Goal: Task Accomplishment & Management: Manage account settings

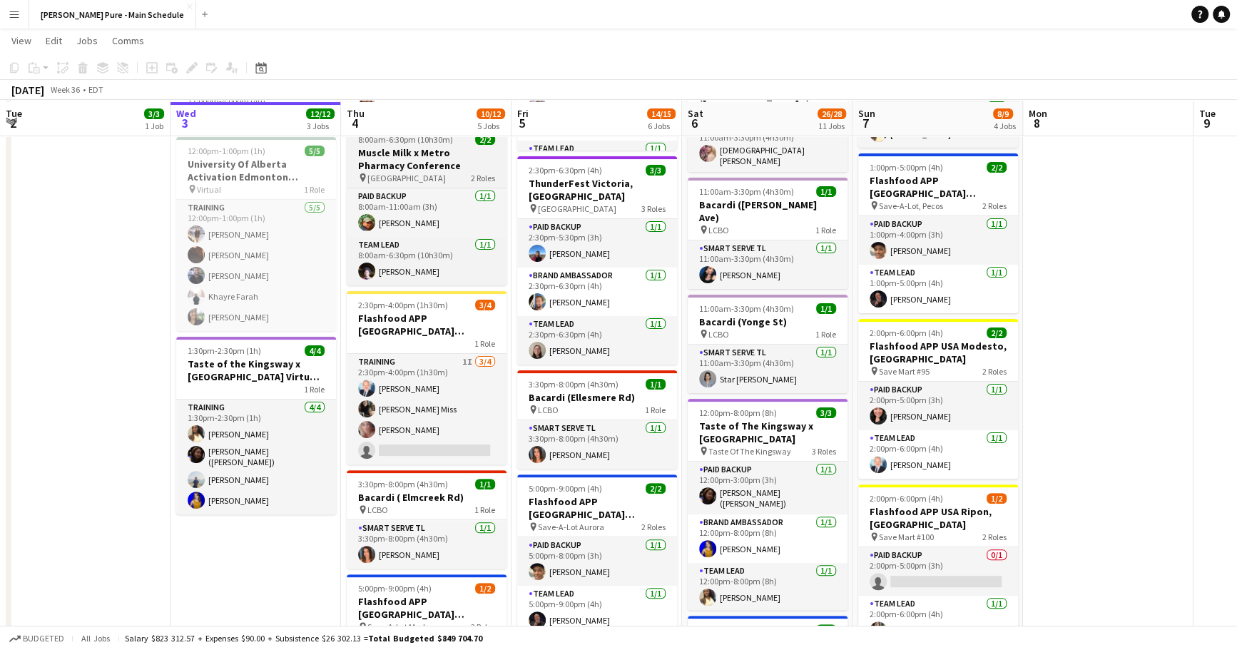
scroll to position [228, 0]
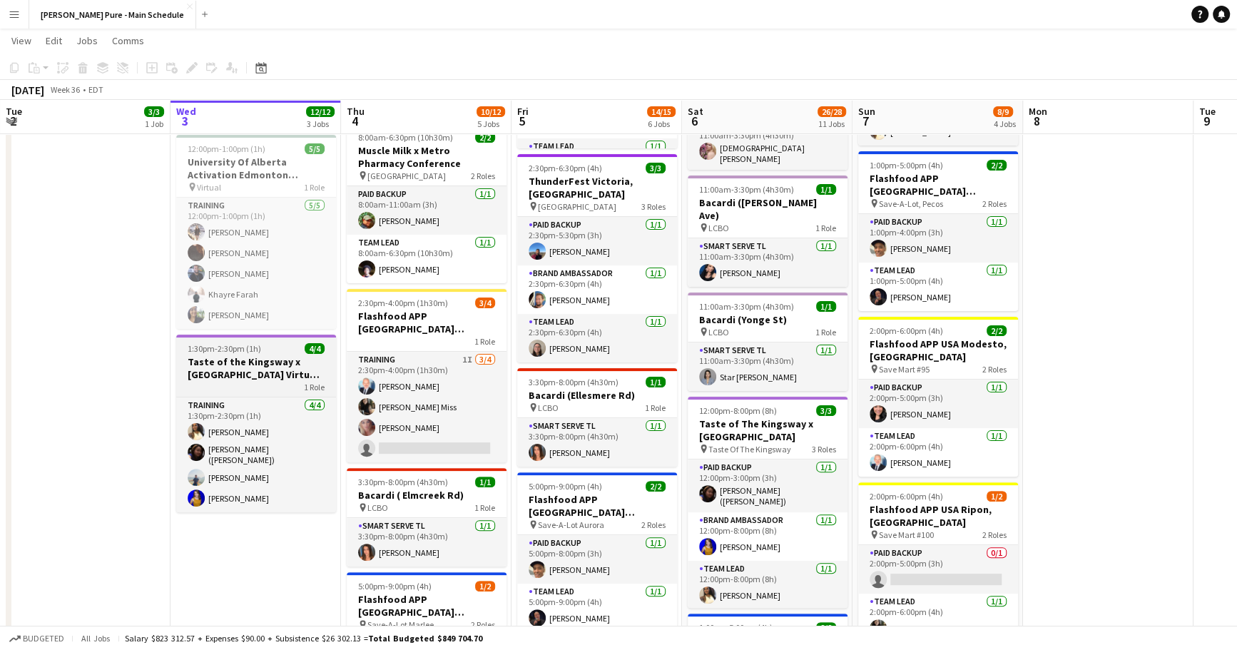
click at [257, 364] on h3 "Taste of the Kingsway x [GEOGRAPHIC_DATA] Virtual Training" at bounding box center [256, 368] width 160 height 26
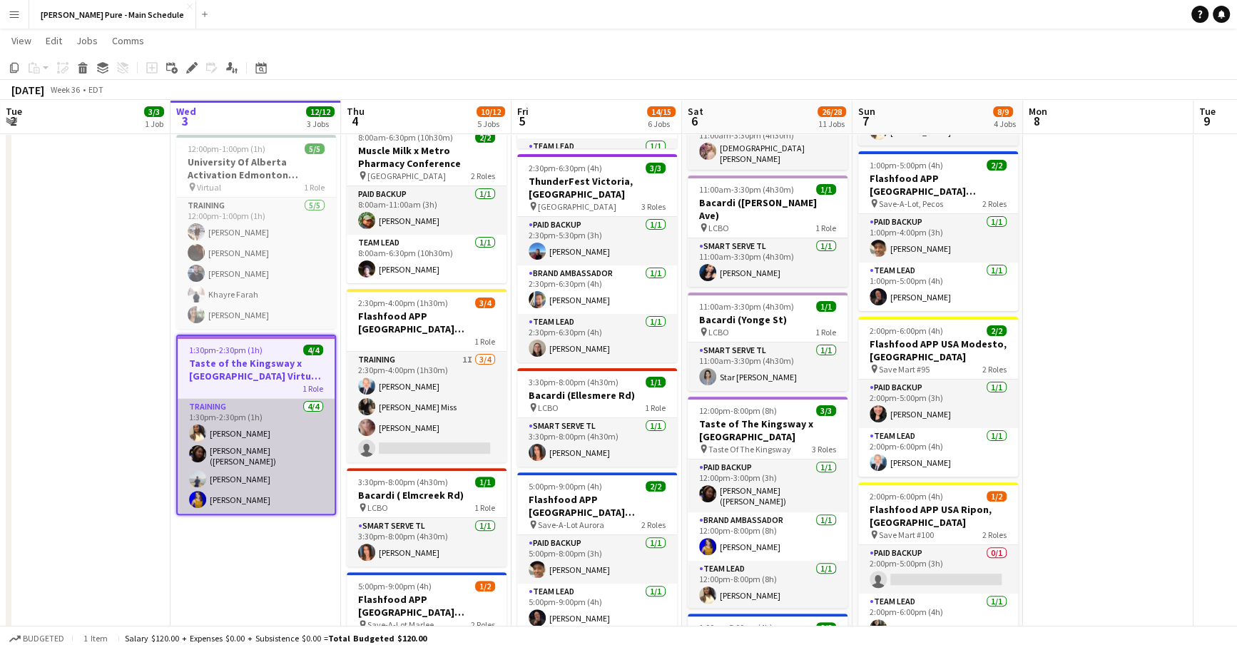
click at [230, 498] on app-card-role "Training 4/4 1:30pm-2:30pm (1h) Laurel Simon Deasy (Daisy) Wang Chirag Ghotikar…" at bounding box center [256, 456] width 157 height 115
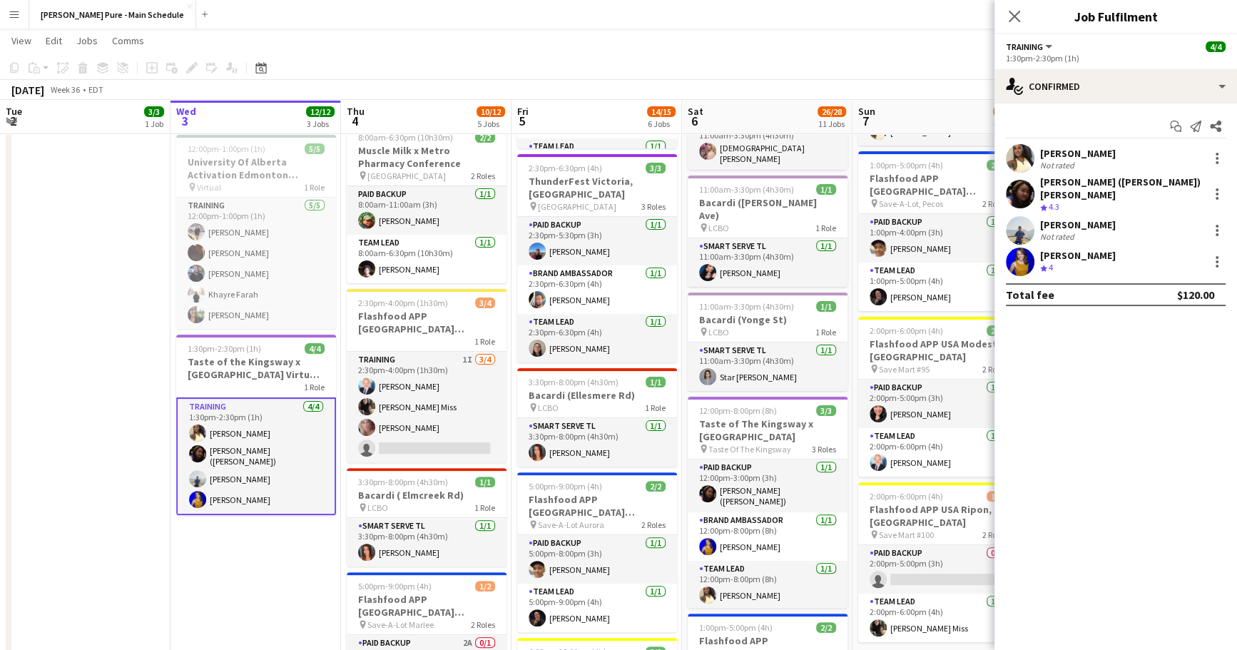
click at [1013, 218] on app-user-avatar at bounding box center [1020, 230] width 29 height 29
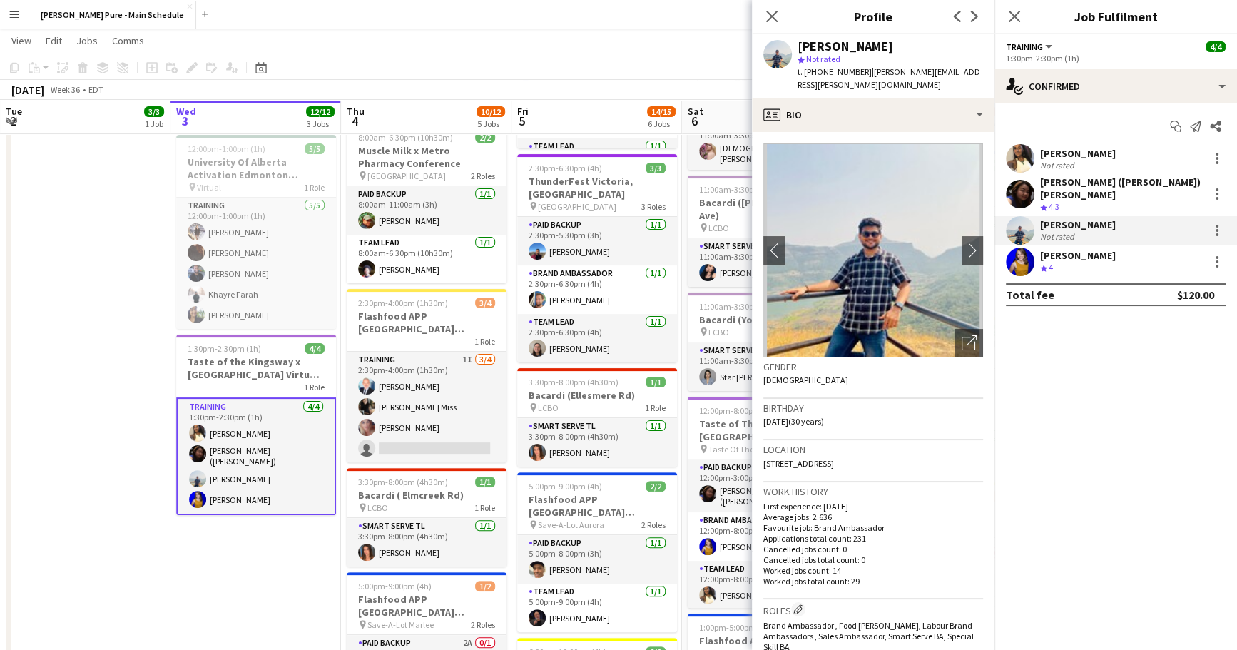
click at [1019, 248] on app-user-avatar at bounding box center [1020, 262] width 29 height 29
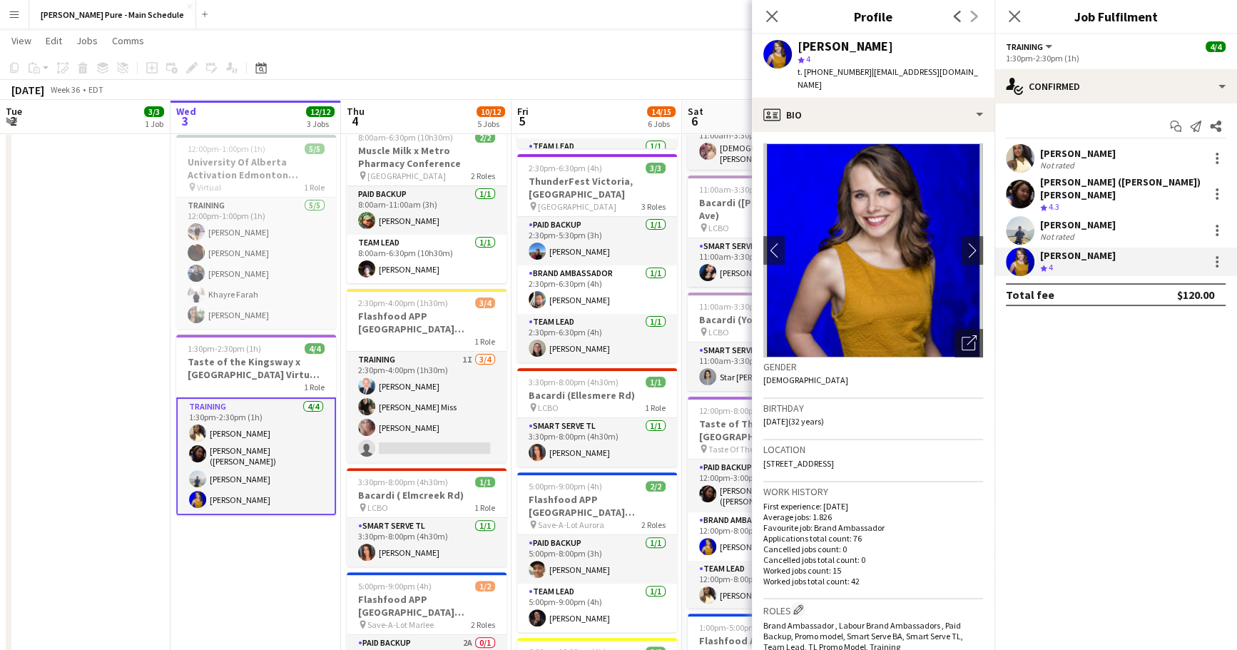
click at [1033, 180] on div at bounding box center [1020, 194] width 29 height 29
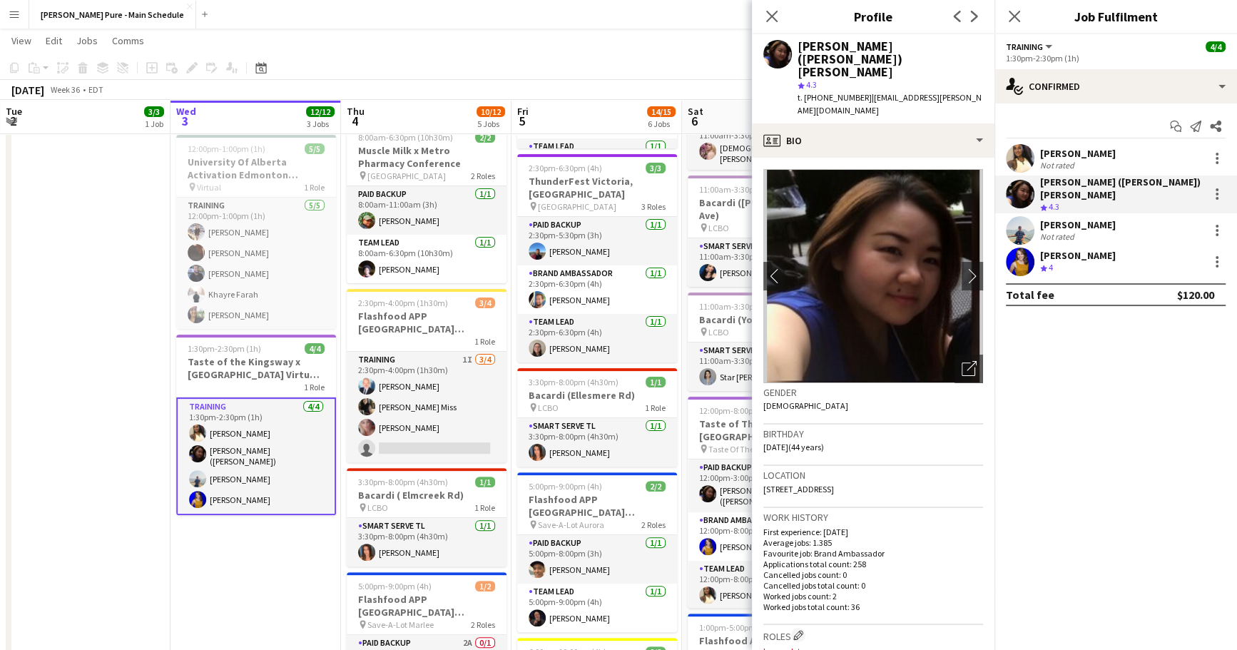
click at [1021, 160] on app-user-avatar at bounding box center [1020, 158] width 29 height 29
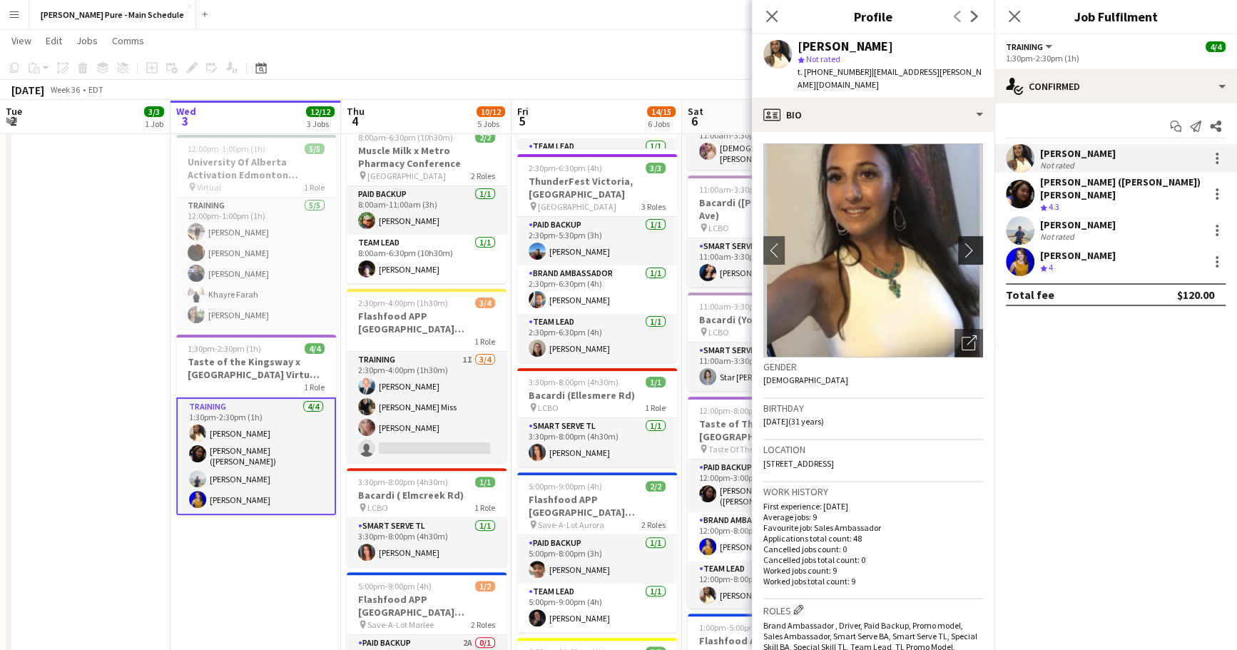
click at [965, 243] on app-icon "chevron-right" at bounding box center [973, 250] width 22 height 15
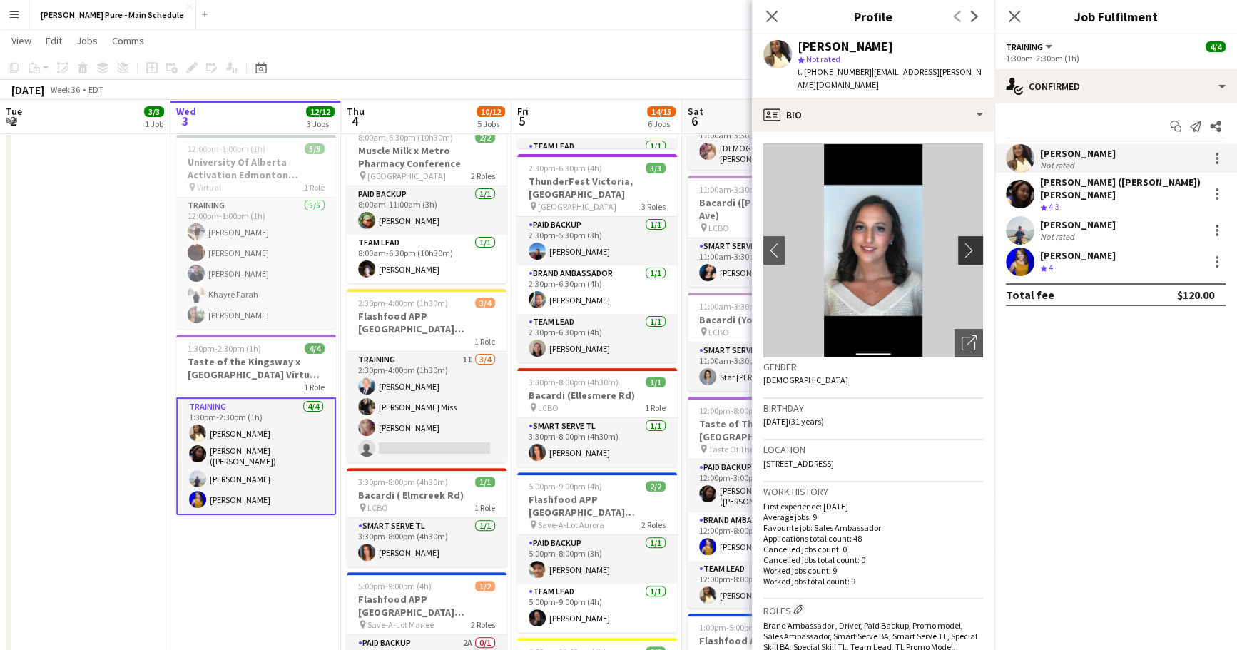
click at [967, 243] on app-icon "chevron-right" at bounding box center [973, 250] width 22 height 15
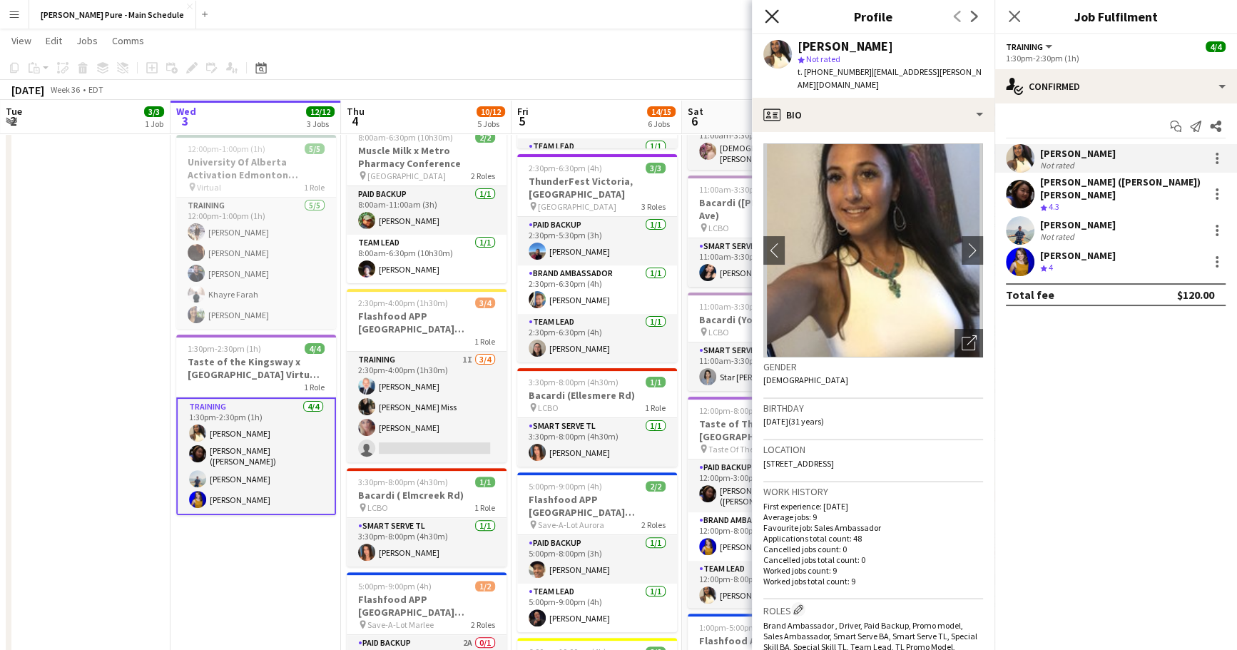
click at [775, 11] on icon at bounding box center [772, 16] width 14 height 14
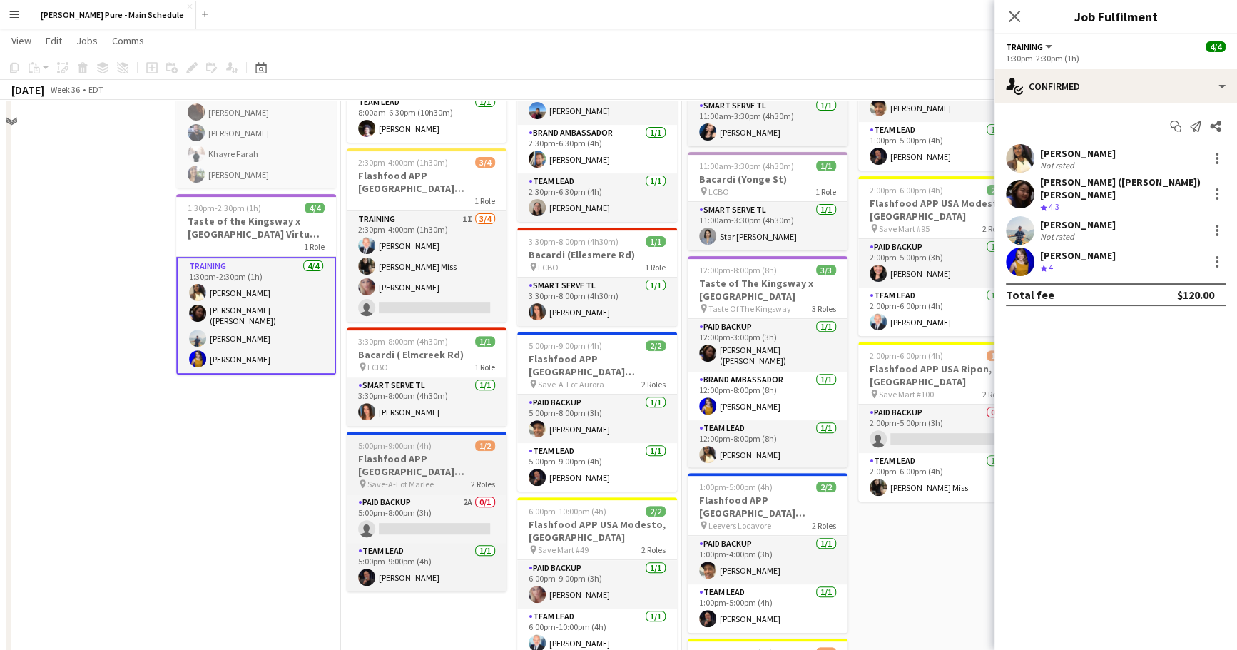
scroll to position [419, 0]
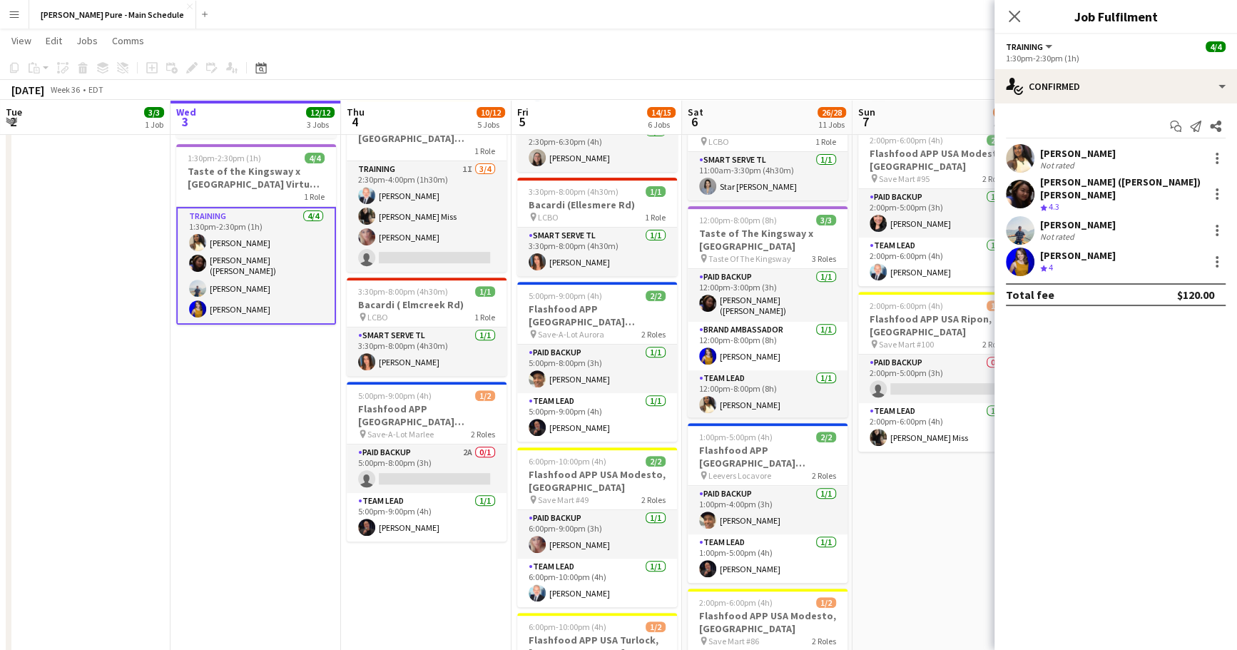
click at [234, 247] on app-card-role "Training 4/4 1:30pm-2:30pm (1h) Laurel Simon Deasy (Daisy) Wang Chirag Ghotikar…" at bounding box center [256, 266] width 160 height 118
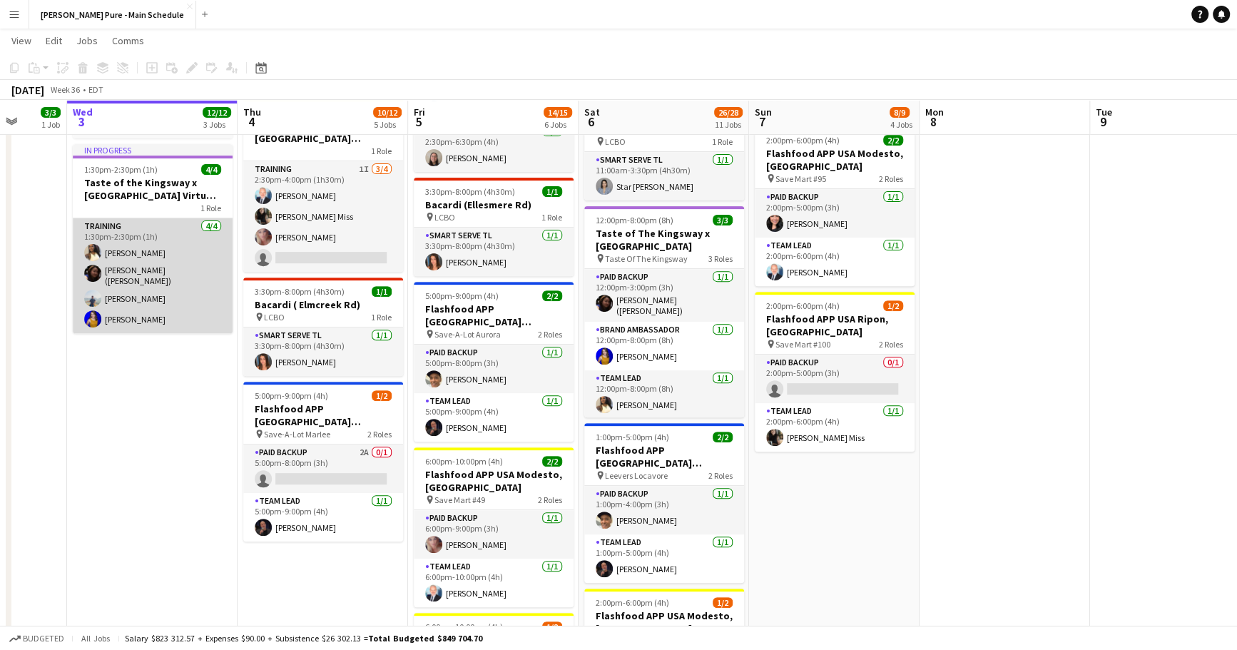
scroll to position [0, 446]
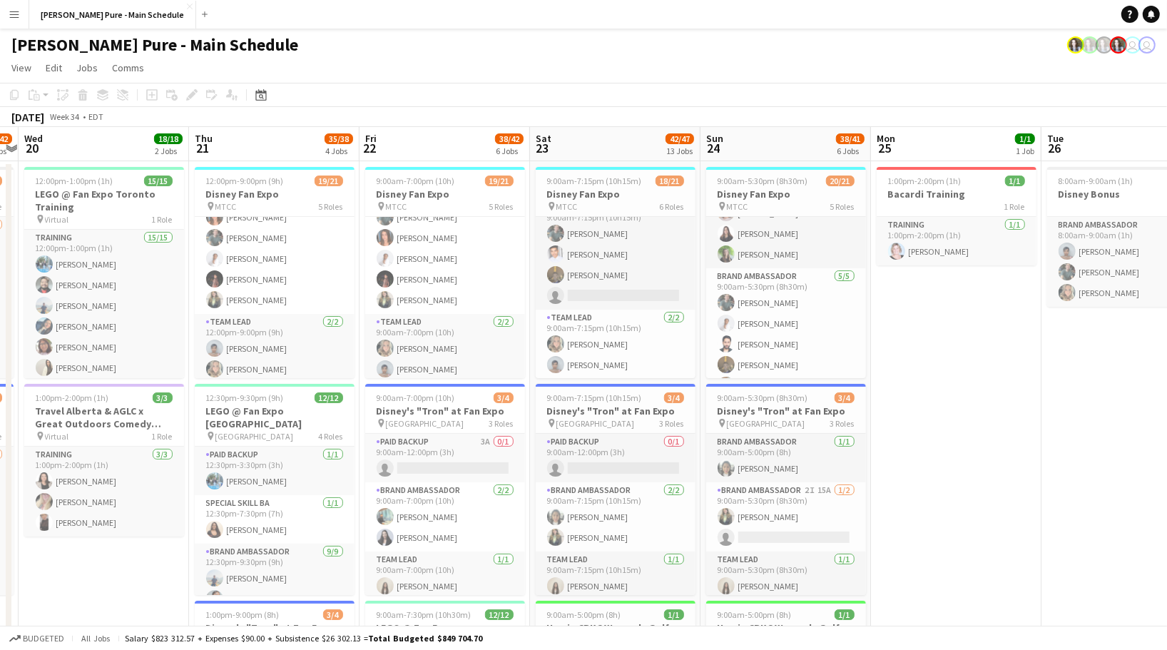
scroll to position [412, 0]
